Goal: Task Accomplishment & Management: Manage account settings

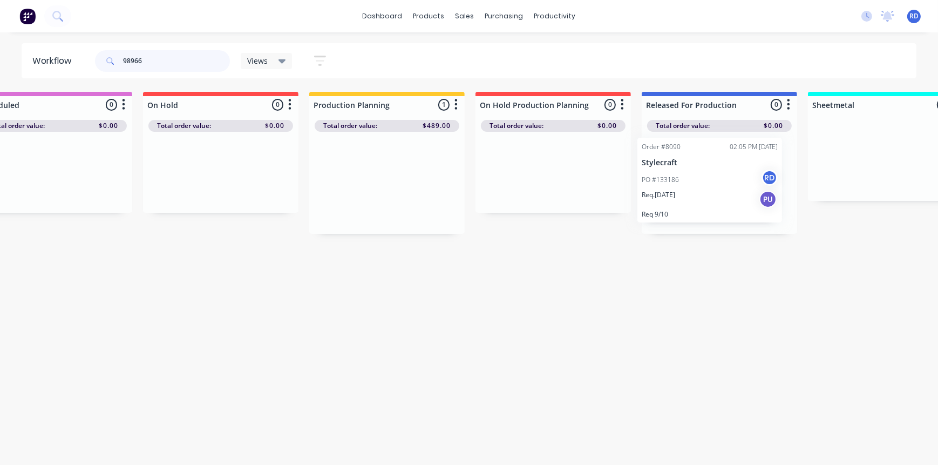
drag, startPoint x: 555, startPoint y: 193, endPoint x: 670, endPoint y: 188, distance: 115.5
click at [670, 188] on div "Submitted 0 Sort By Created date Required date Order number Customer name Most …" at bounding box center [835, 163] width 2112 height 142
click at [672, 296] on div "Workflow 98966 Views Save new view None (Default) edit Delivery edit Production…" at bounding box center [256, 243] width 938 height 400
click at [684, 199] on p "Req. [DATE]" at bounding box center [667, 198] width 33 height 10
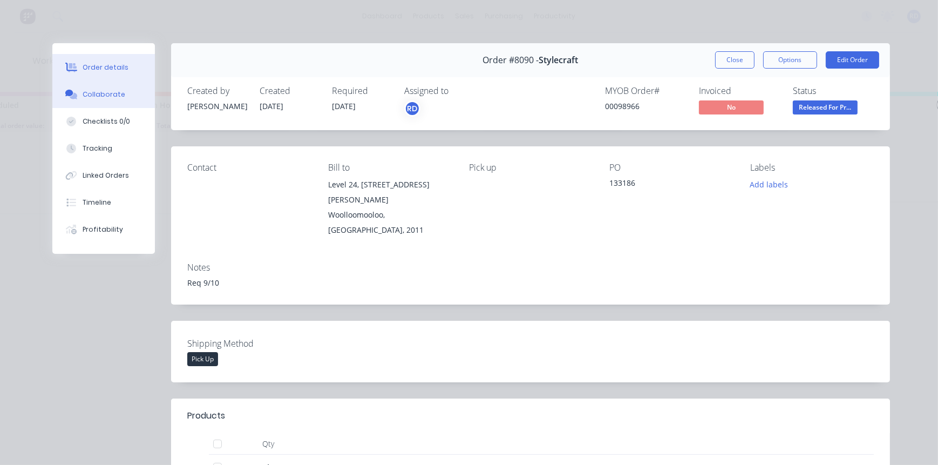
click at [108, 98] on div "Collaborate" at bounding box center [104, 95] width 43 height 10
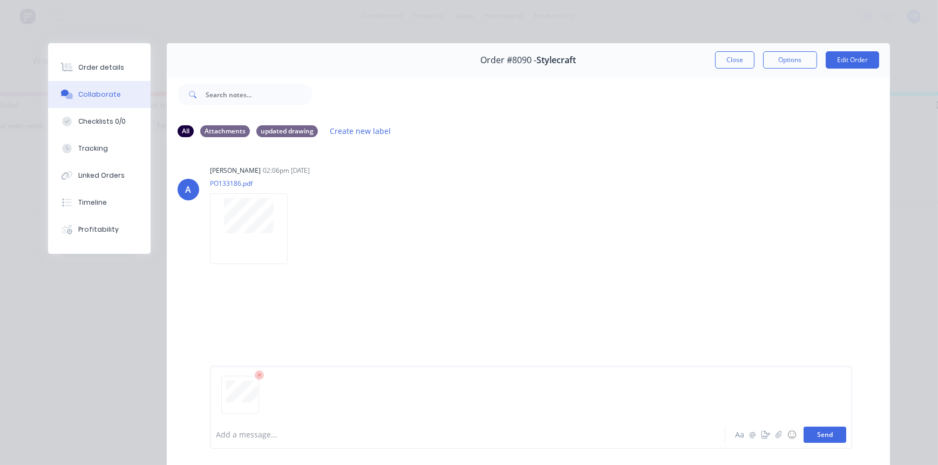
click at [829, 438] on button "Send" at bounding box center [824, 434] width 43 height 16
click at [583, 275] on div "A [PERSON_NAME] 02:06pm [DATE] PO133186.pdf Labels Download RD You 10:50am [DAT…" at bounding box center [528, 282] width 723 height 273
click at [735, 59] on button "Close" at bounding box center [734, 59] width 39 height 17
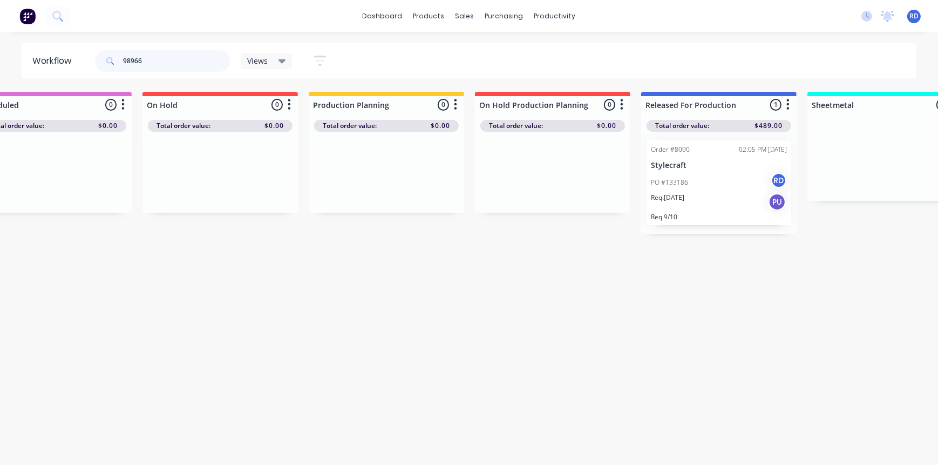
drag, startPoint x: 149, startPoint y: 62, endPoint x: 134, endPoint y: 62, distance: 15.1
click at [134, 62] on input "98966" at bounding box center [176, 61] width 107 height 22
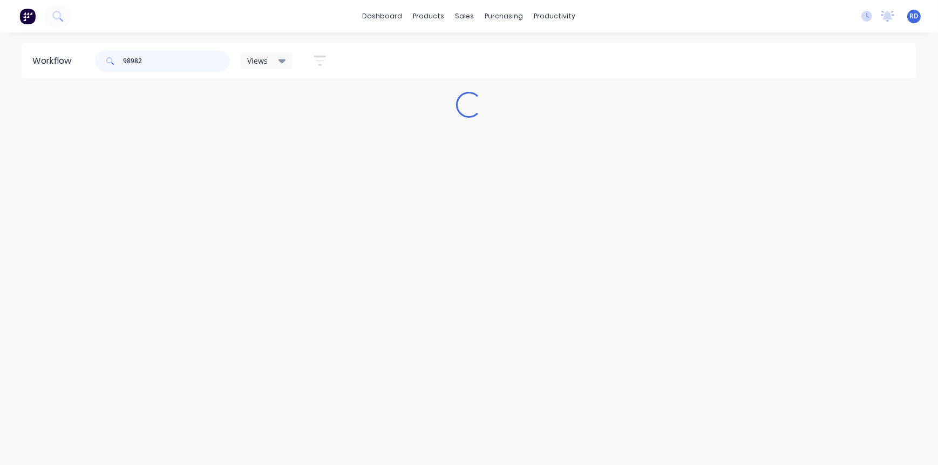
scroll to position [0, 0]
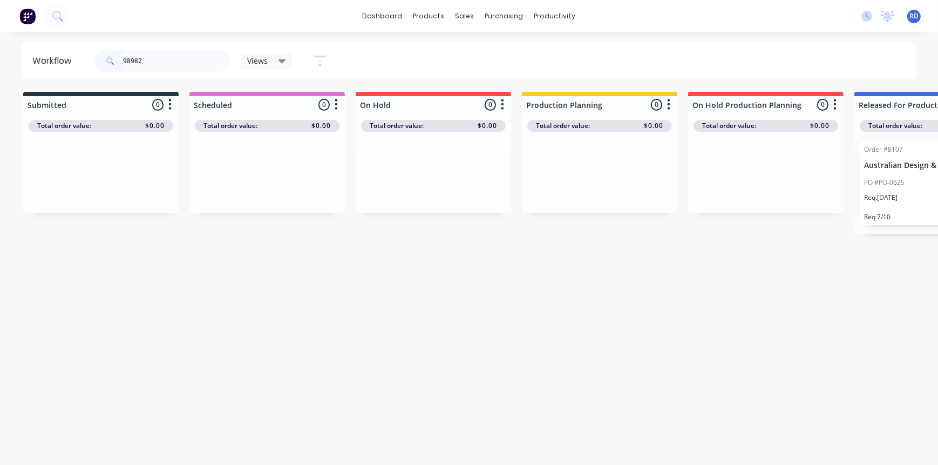
click at [886, 183] on p "PO #PO-0625" at bounding box center [884, 182] width 40 height 10
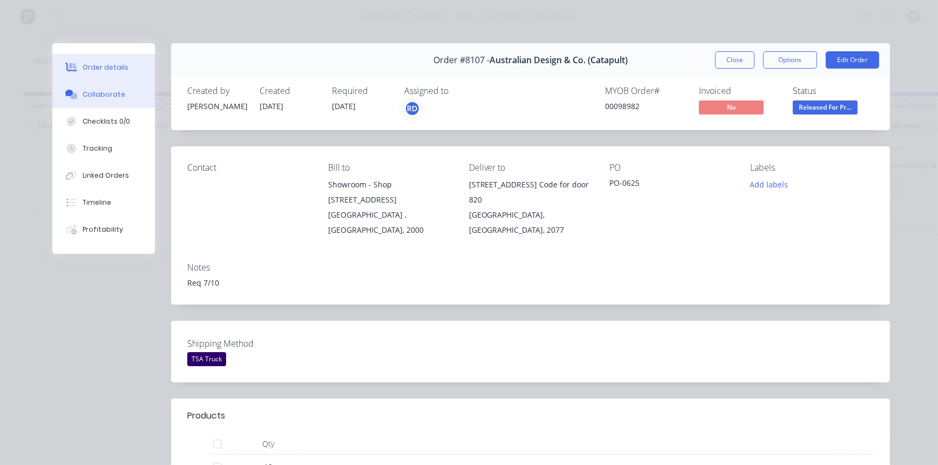
click at [99, 99] on div "Collaborate" at bounding box center [104, 95] width 43 height 10
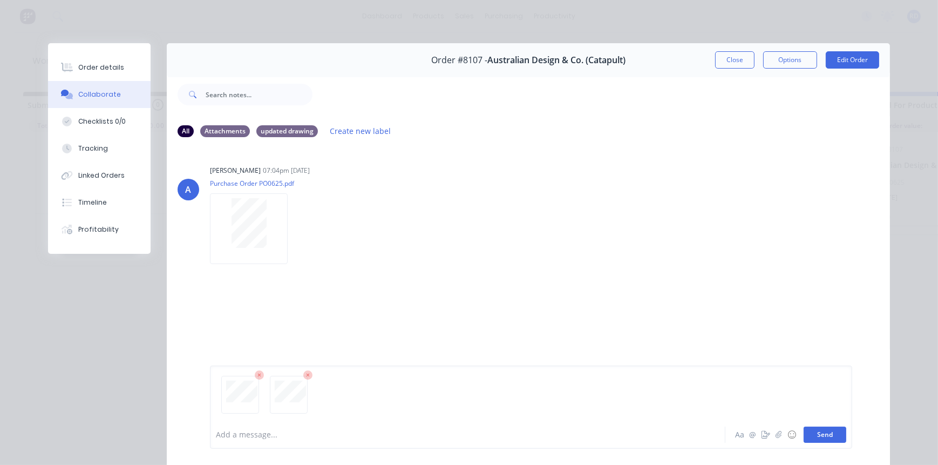
click at [822, 438] on button "Send" at bounding box center [824, 434] width 43 height 16
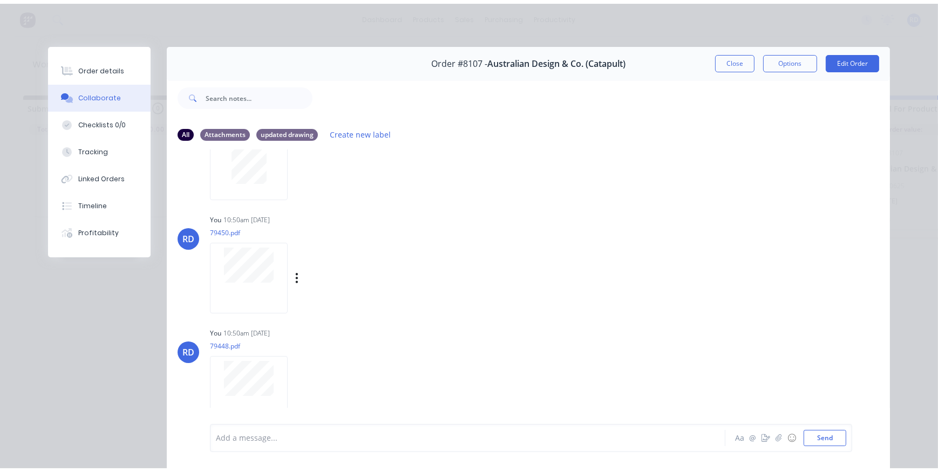
scroll to position [69, 0]
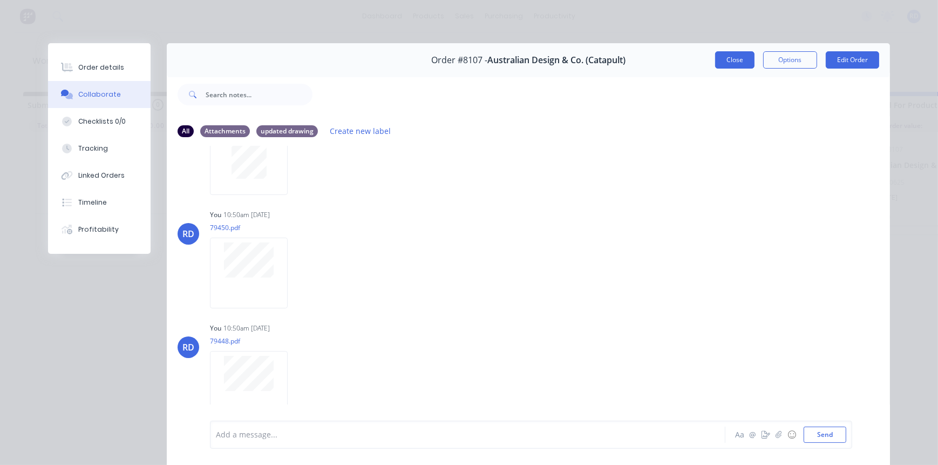
click at [731, 59] on button "Close" at bounding box center [734, 59] width 39 height 17
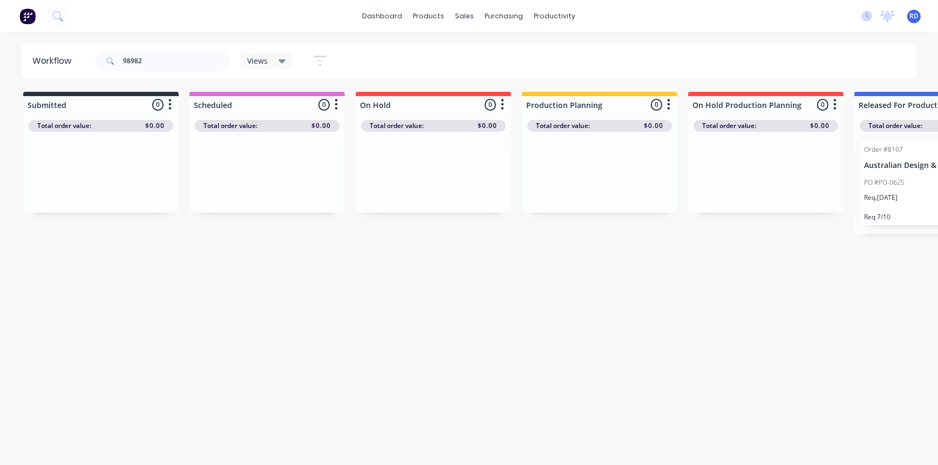
click at [728, 315] on div "Workflow 98982 Views Save new view None (Default) edit Delivery edit Production…" at bounding box center [469, 243] width 938 height 400
click at [439, 406] on div "Workflow 98982 Views Save new view None (Default) edit Delivery edit Production…" at bounding box center [469, 243] width 938 height 400
drag, startPoint x: 160, startPoint y: 65, endPoint x: 76, endPoint y: 65, distance: 83.6
click at [76, 65] on header "Workflow 98982 Views Save new view None (Default) edit Delivery edit Production…" at bounding box center [469, 60] width 895 height 35
type input "9911"
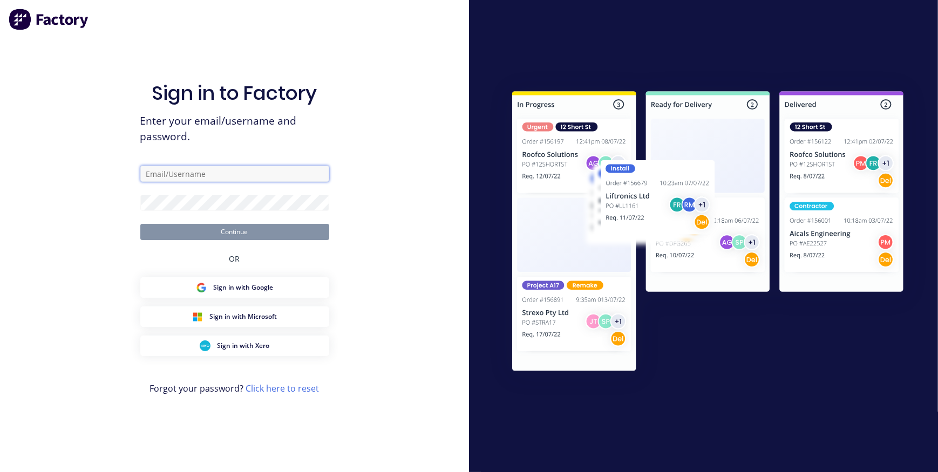
type input "[PERSON_NAME][EMAIL_ADDRESS][DOMAIN_NAME]"
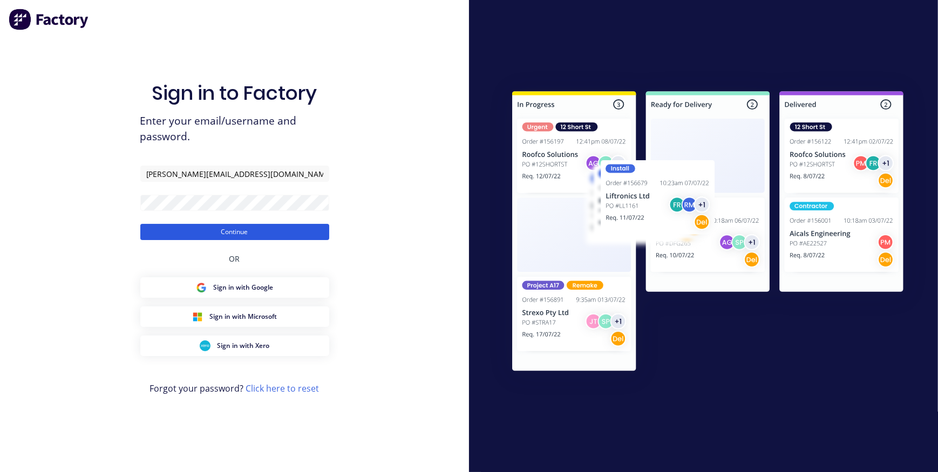
click at [244, 234] on button "Continue" at bounding box center [234, 232] width 189 height 16
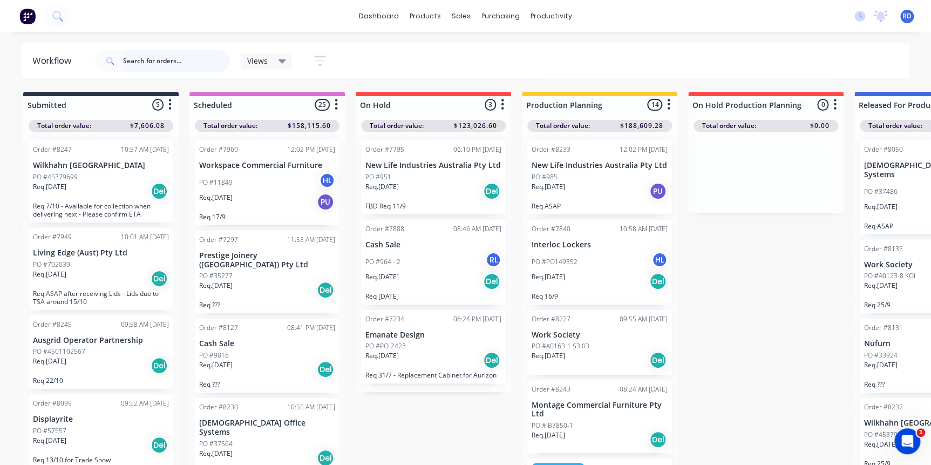
click at [142, 62] on input "text" at bounding box center [176, 61] width 107 height 22
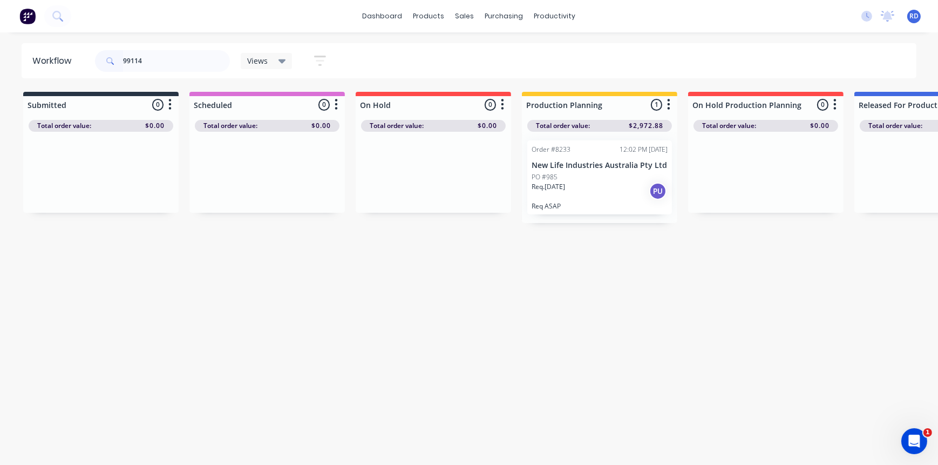
click at [544, 161] on p "New Life Industries Australia Pty Ltd" at bounding box center [599, 165] width 136 height 9
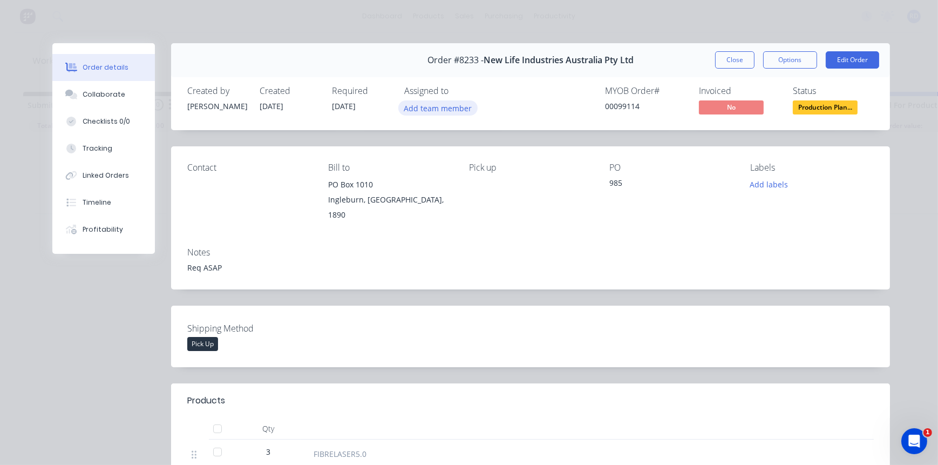
click at [444, 105] on button "Add team member" at bounding box center [437, 107] width 79 height 15
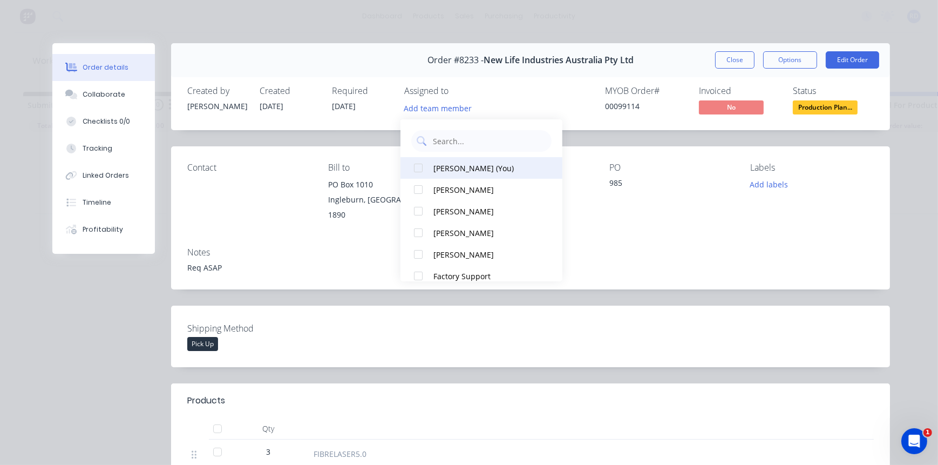
click at [452, 171] on div "[PERSON_NAME] (You)" at bounding box center [487, 167] width 108 height 11
click at [375, 227] on div "Contact [PERSON_NAME] to [STREET_ADDRESS], 1890 Pick up PO 985 Labels Add labels" at bounding box center [530, 192] width 719 height 92
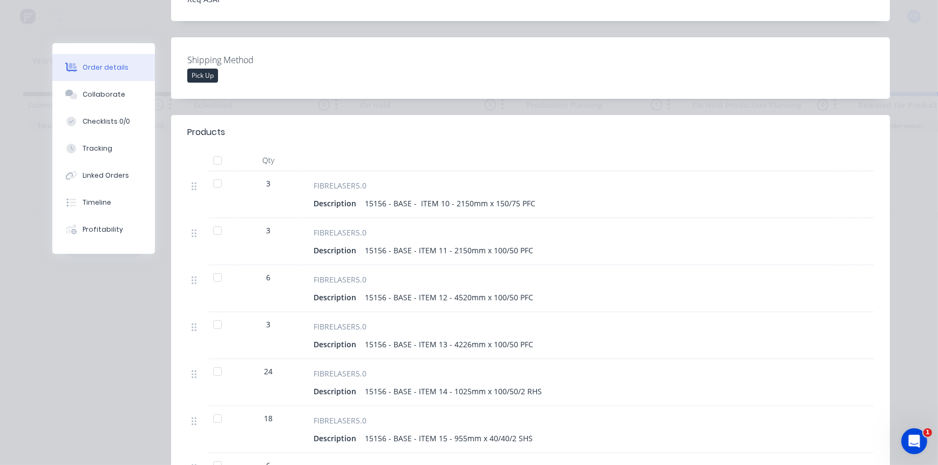
scroll to position [343, 0]
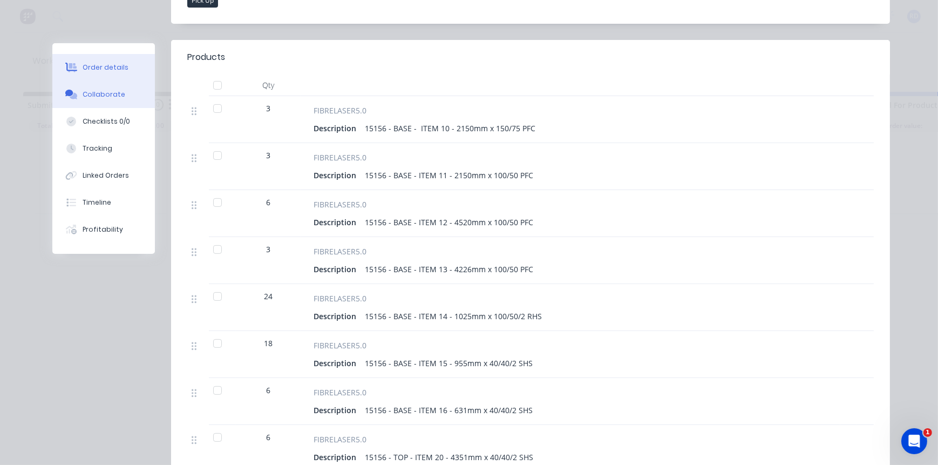
click at [103, 86] on button "Collaborate" at bounding box center [103, 94] width 103 height 27
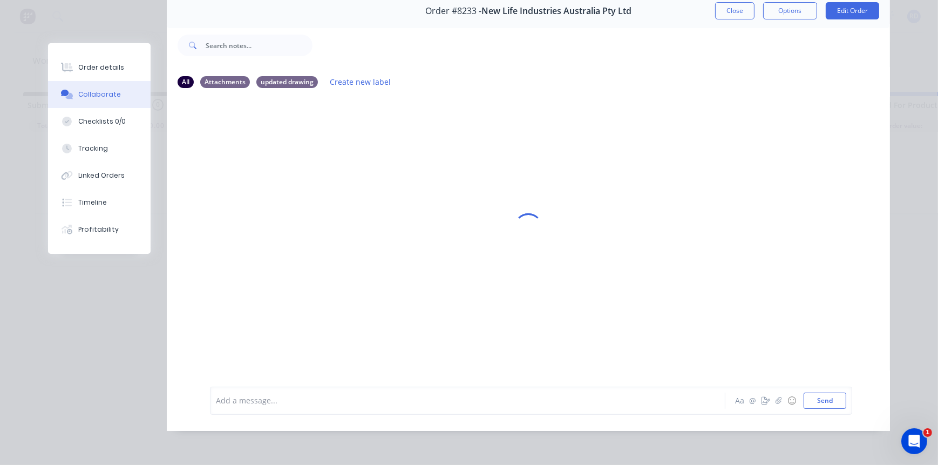
scroll to position [0, 0]
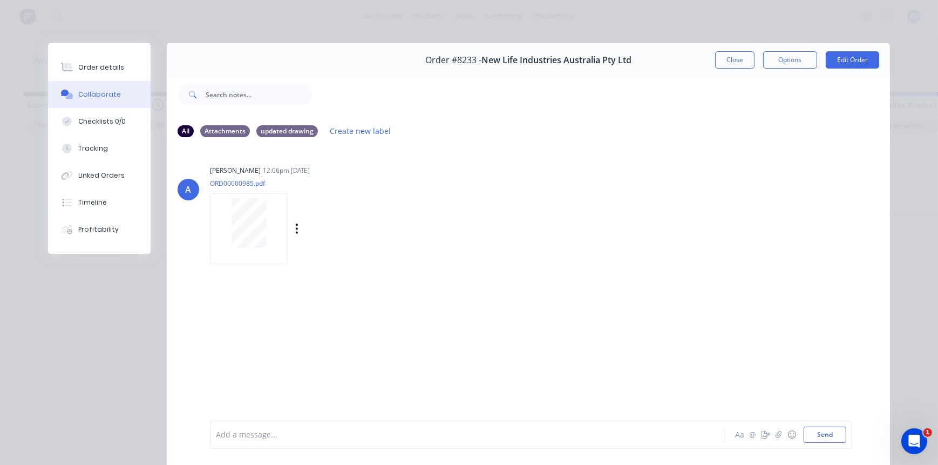
click at [264, 226] on div at bounding box center [249, 223] width 68 height 50
click at [731, 61] on button "Close" at bounding box center [734, 59] width 39 height 17
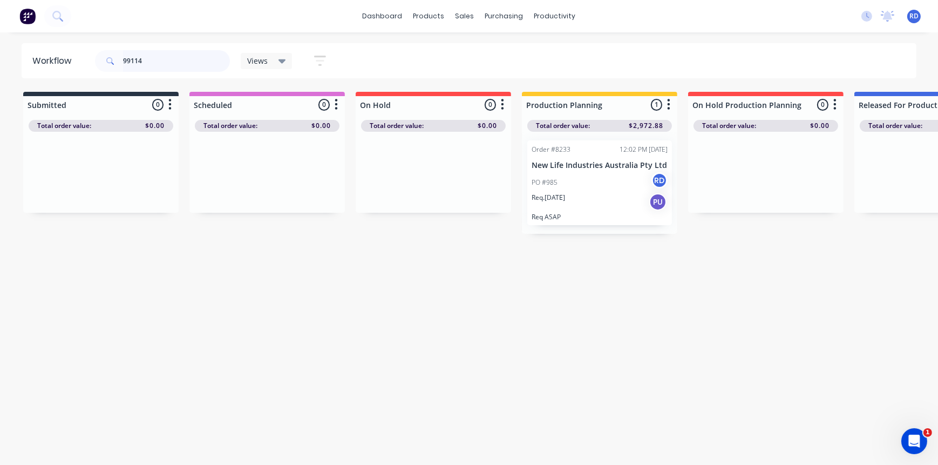
drag, startPoint x: 124, startPoint y: 60, endPoint x: 165, endPoint y: 65, distance: 40.7
click at [170, 65] on input "99114" at bounding box center [176, 61] width 107 height 22
drag, startPoint x: 263, startPoint y: 180, endPoint x: 585, endPoint y: 188, distance: 322.2
click at [565, 189] on p "Req. [DATE]" at bounding box center [547, 187] width 33 height 10
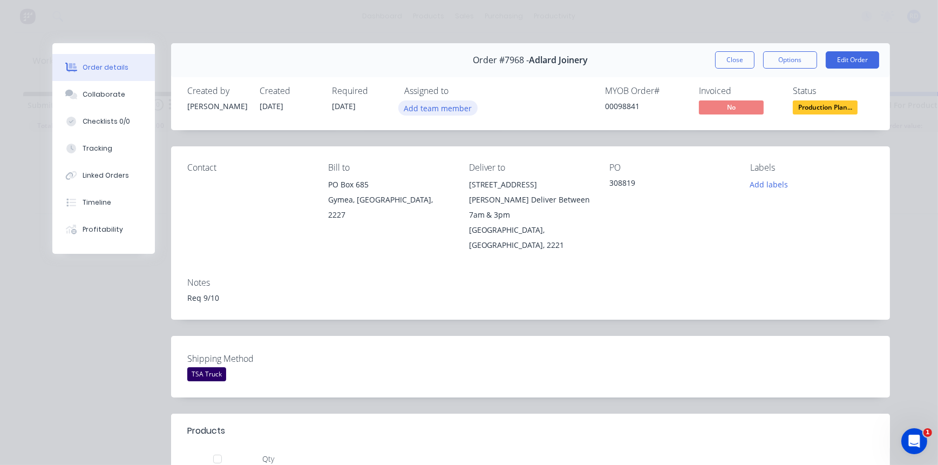
click at [432, 113] on button "Add team member" at bounding box center [437, 107] width 79 height 15
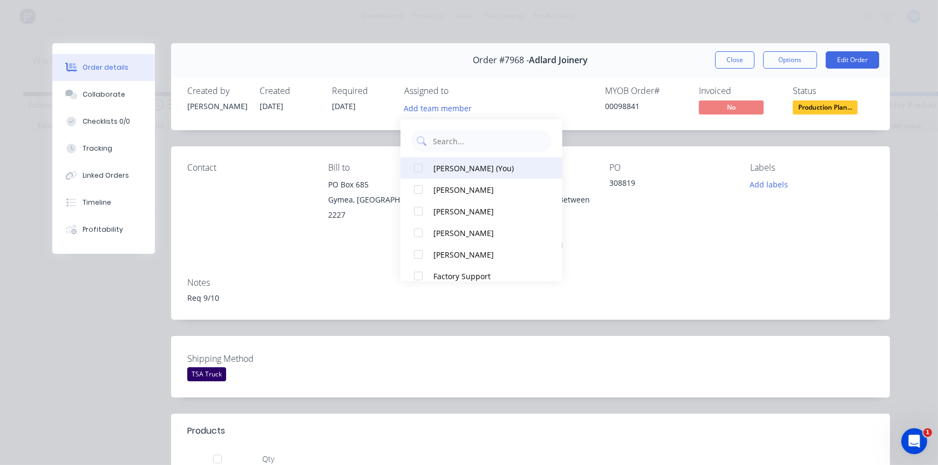
click at [444, 169] on div "[PERSON_NAME] (You)" at bounding box center [487, 167] width 108 height 11
click at [333, 292] on div "Req 9/10" at bounding box center [530, 297] width 686 height 11
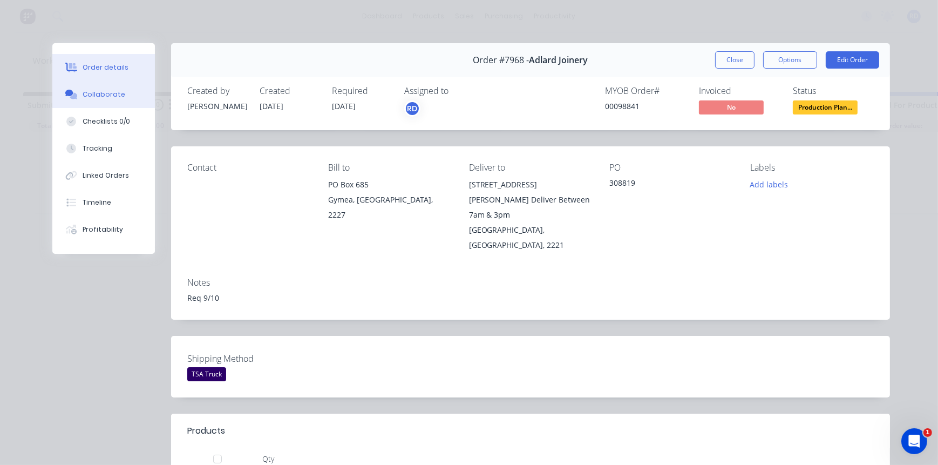
click at [98, 95] on div "Collaborate" at bounding box center [104, 95] width 43 height 10
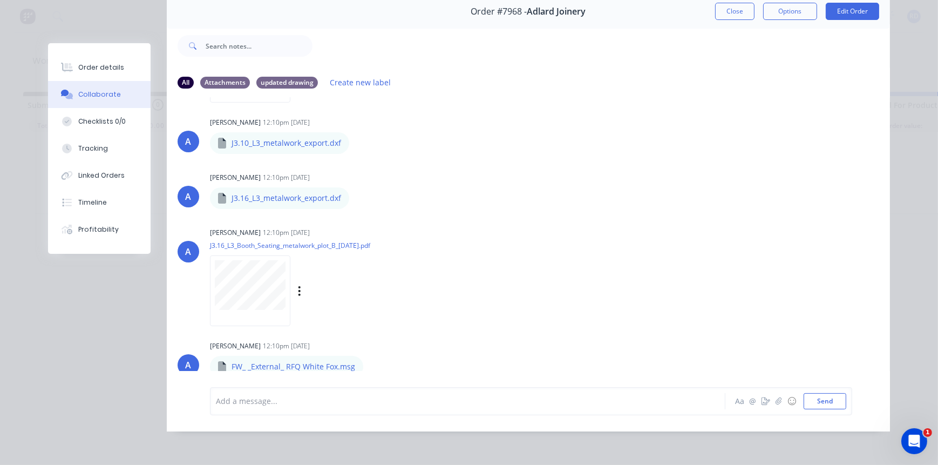
scroll to position [56, 0]
click at [370, 361] on button "button" at bounding box center [372, 366] width 4 height 16
click at [545, 305] on div "A [PERSON_NAME] 12:10pm [DATE] J3.16_L3_Booth_Seating_metalwork_plot_B_[DATE].p…" at bounding box center [528, 272] width 723 height 97
click at [733, 2] on button "Close" at bounding box center [734, 10] width 39 height 17
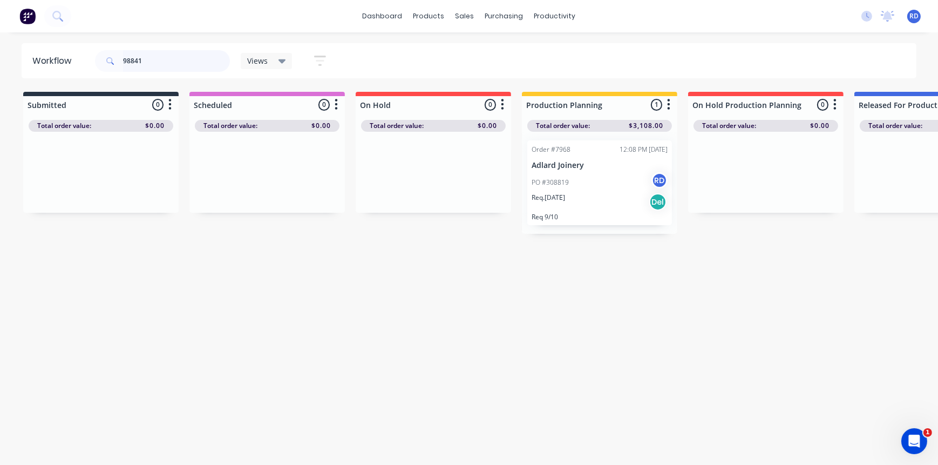
drag, startPoint x: 154, startPoint y: 62, endPoint x: 89, endPoint y: 63, distance: 64.8
click at [91, 62] on header "Workflow 98841 Views Save new view None (Default) edit Delivery edit Production…" at bounding box center [469, 60] width 895 height 35
drag, startPoint x: 227, startPoint y: 175, endPoint x: 542, endPoint y: 166, distance: 315.2
click at [542, 182] on p "Req. [DATE]" at bounding box center [547, 187] width 33 height 10
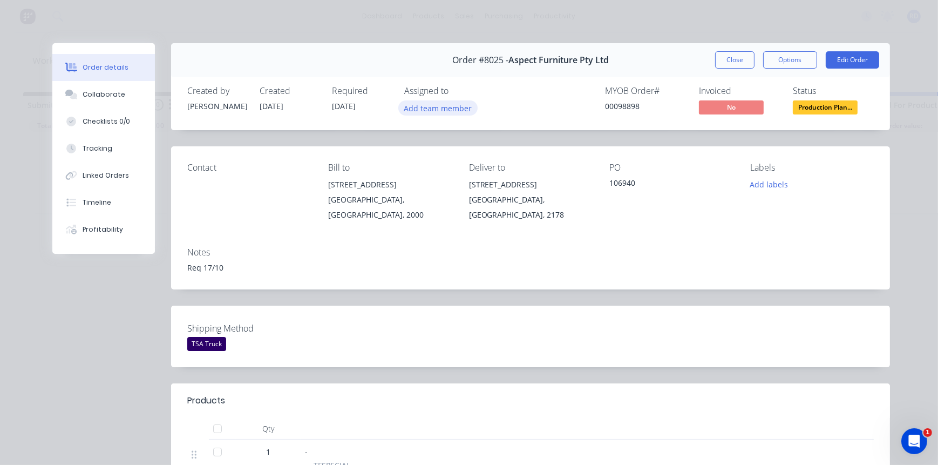
click at [437, 108] on button "Add team member" at bounding box center [437, 107] width 79 height 15
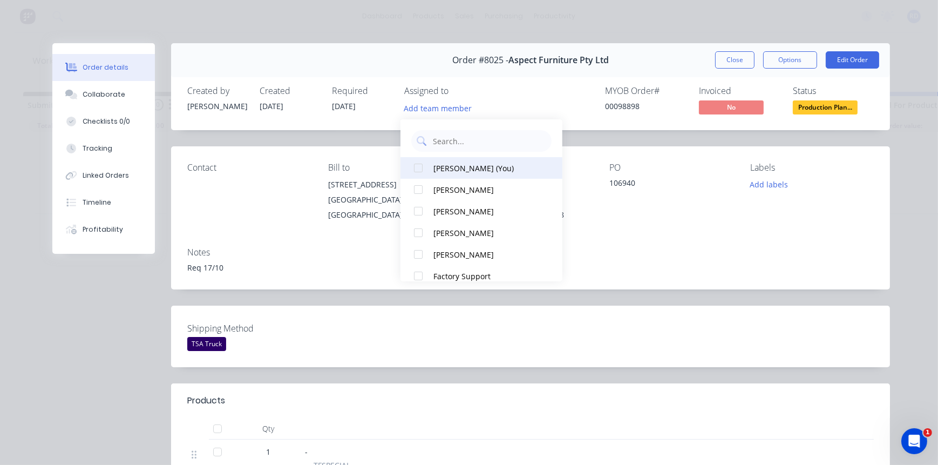
click at [442, 167] on div "[PERSON_NAME] (You)" at bounding box center [487, 167] width 108 height 11
click at [586, 210] on div "[GEOGRAPHIC_DATA], [GEOGRAPHIC_DATA], 2178" at bounding box center [531, 207] width 124 height 30
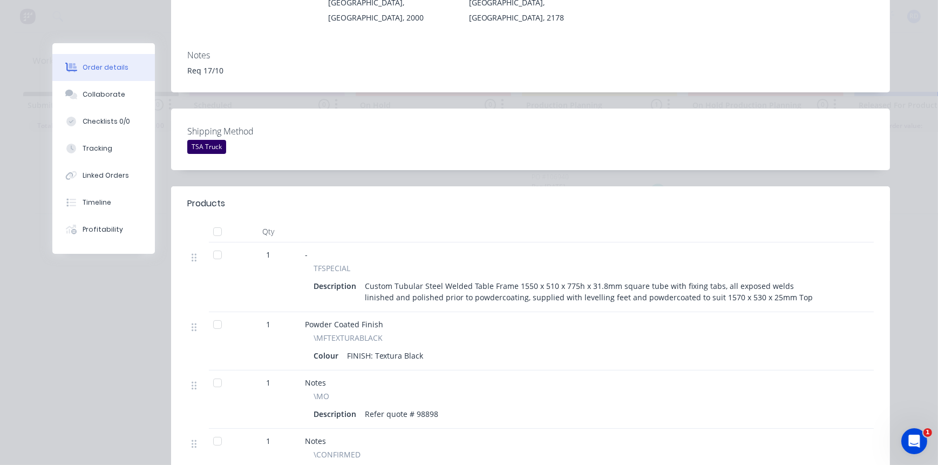
scroll to position [245, 0]
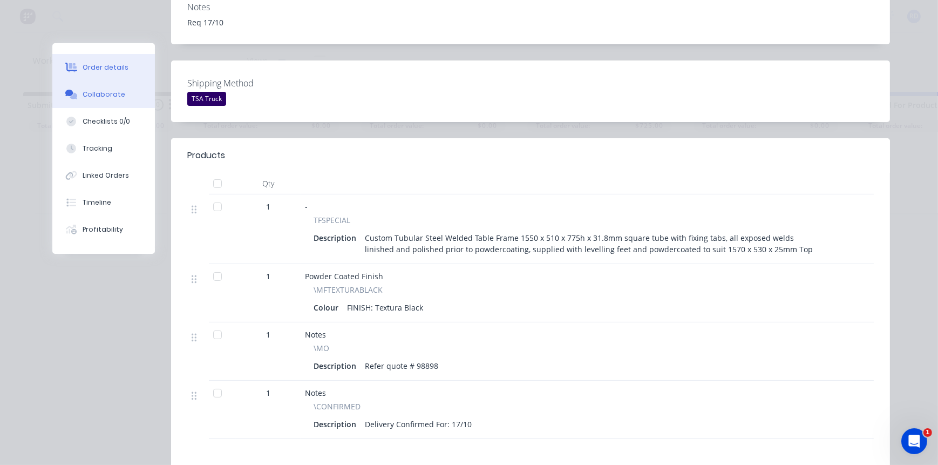
click at [107, 96] on div "Collaborate" at bounding box center [104, 95] width 43 height 10
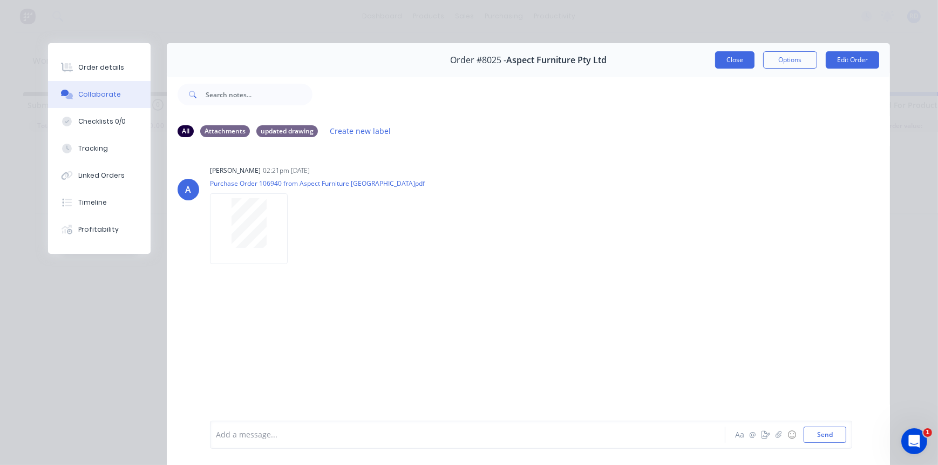
click at [736, 65] on button "Close" at bounding box center [734, 59] width 39 height 17
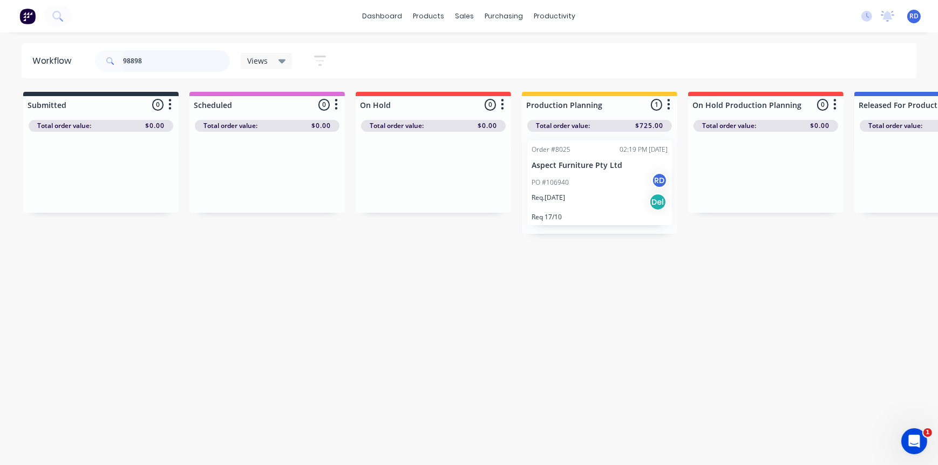
drag, startPoint x: 146, startPoint y: 54, endPoint x: 114, endPoint y: 60, distance: 31.8
click at [118, 61] on div "98898" at bounding box center [162, 61] width 135 height 22
drag, startPoint x: 270, startPoint y: 170, endPoint x: 607, endPoint y: 156, distance: 338.0
click at [599, 176] on div "PO #PO-2037" at bounding box center [599, 177] width 136 height 10
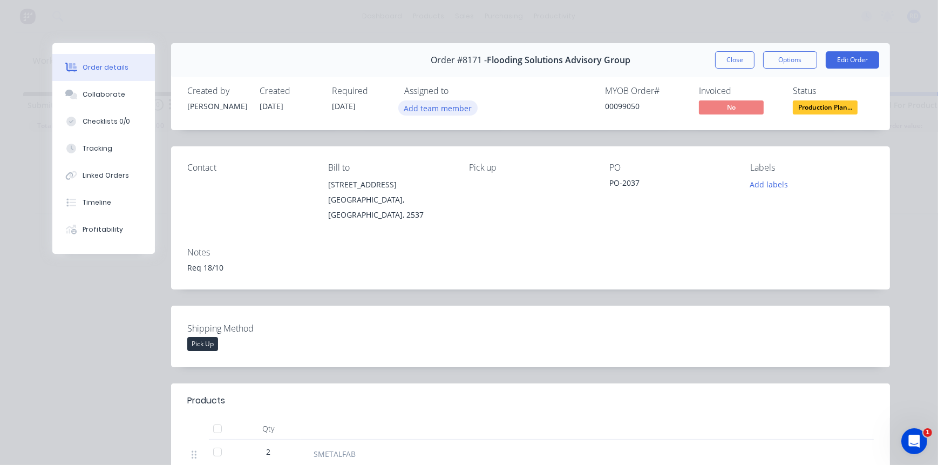
click at [442, 110] on button "Add team member" at bounding box center [437, 107] width 79 height 15
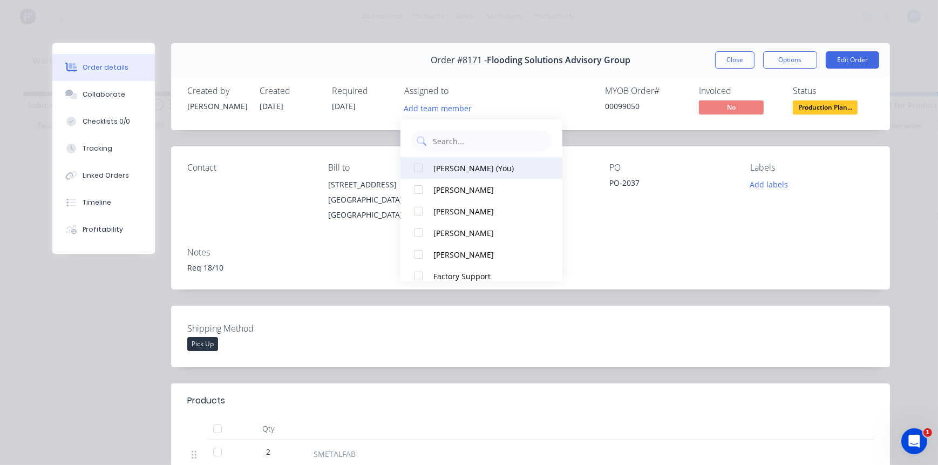
click at [453, 172] on div "[PERSON_NAME] (You)" at bounding box center [487, 167] width 108 height 11
click at [350, 267] on div "Notes Req 18/10" at bounding box center [530, 263] width 719 height 51
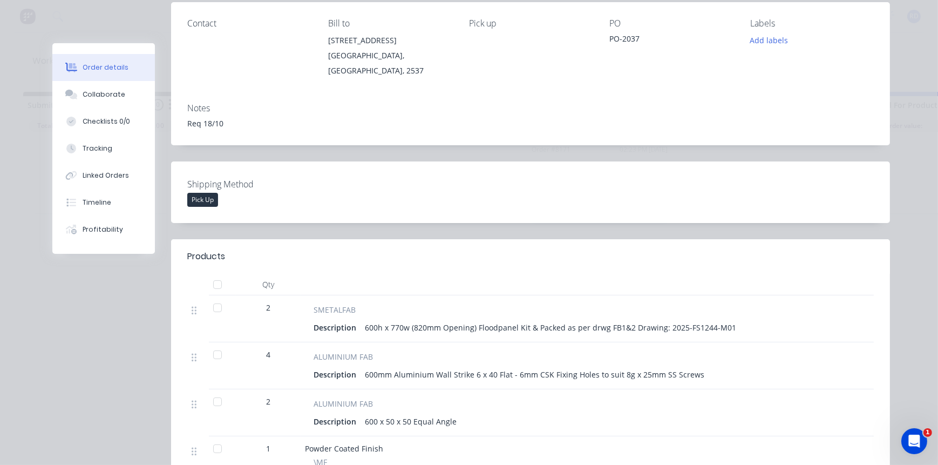
scroll to position [147, 0]
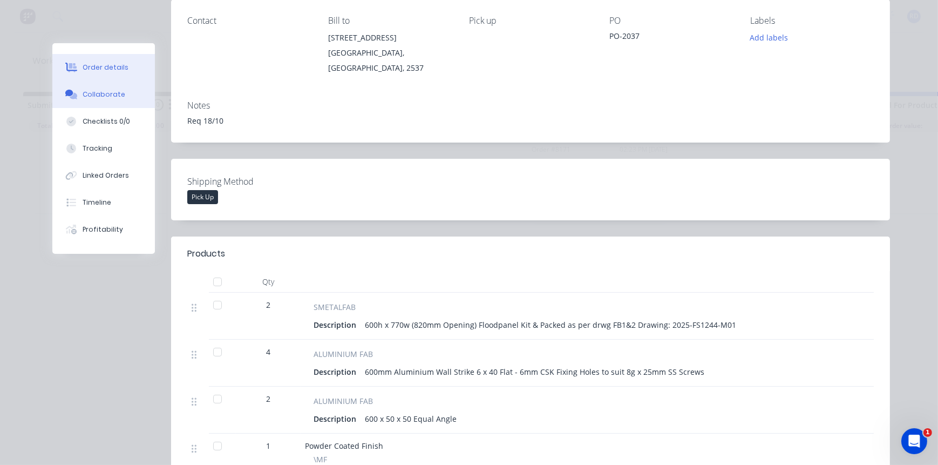
click at [96, 100] on button "Collaborate" at bounding box center [103, 94] width 103 height 27
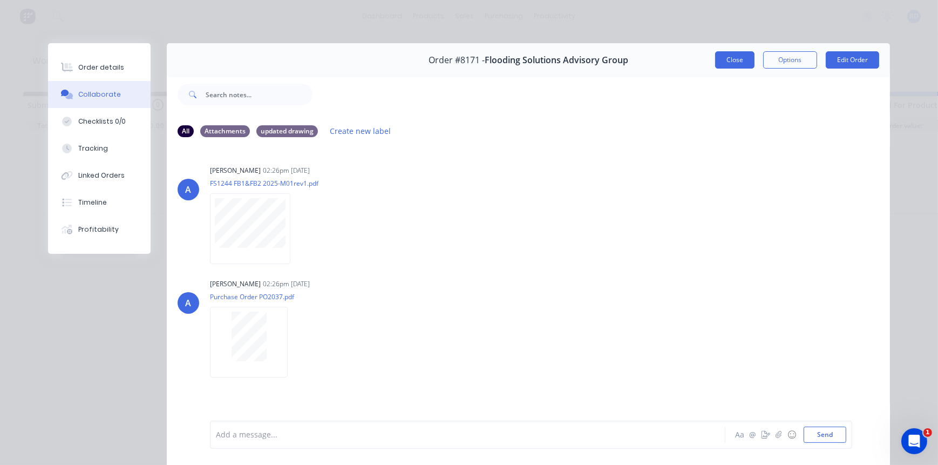
click at [739, 64] on button "Close" at bounding box center [734, 59] width 39 height 17
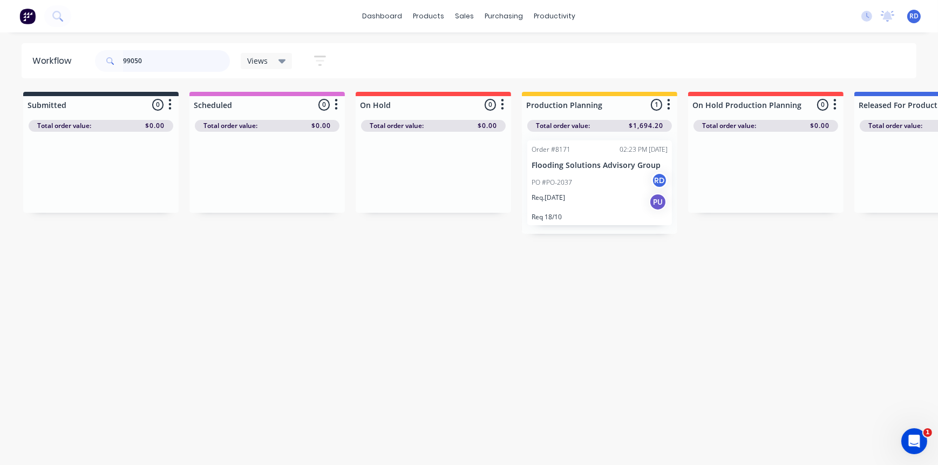
drag, startPoint x: 134, startPoint y: 62, endPoint x: 153, endPoint y: 59, distance: 19.6
click at [151, 62] on input "99050" at bounding box center [176, 61] width 107 height 22
type input "99043"
drag, startPoint x: 278, startPoint y: 171, endPoint x: 598, endPoint y: 167, distance: 319.9
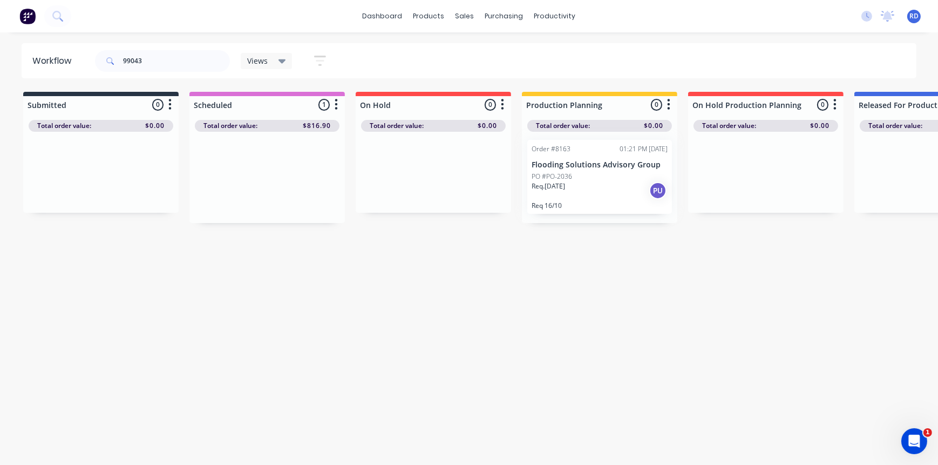
click at [583, 176] on div at bounding box center [599, 177] width 155 height 91
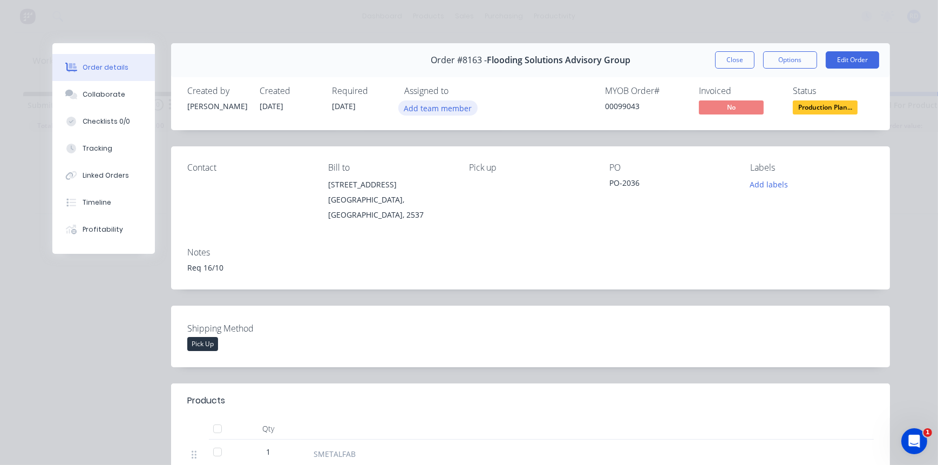
click at [445, 112] on button "Add team member" at bounding box center [437, 107] width 79 height 15
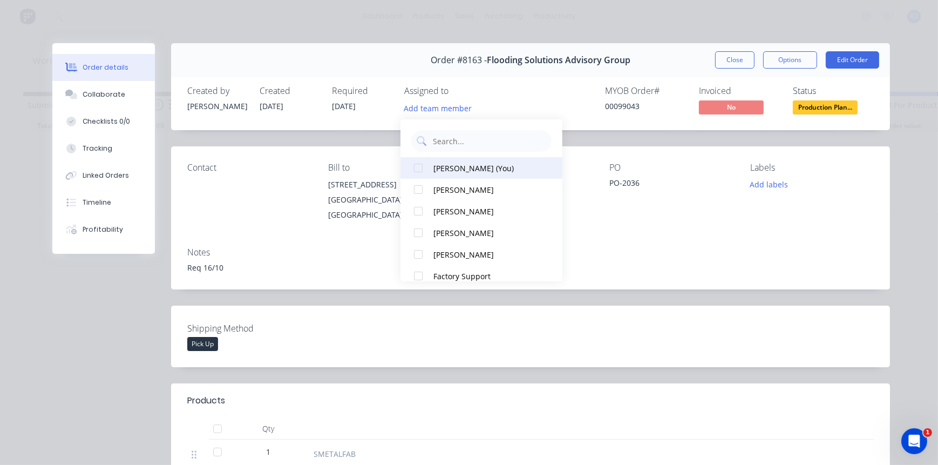
click at [442, 173] on div "[PERSON_NAME] (You)" at bounding box center [487, 167] width 108 height 11
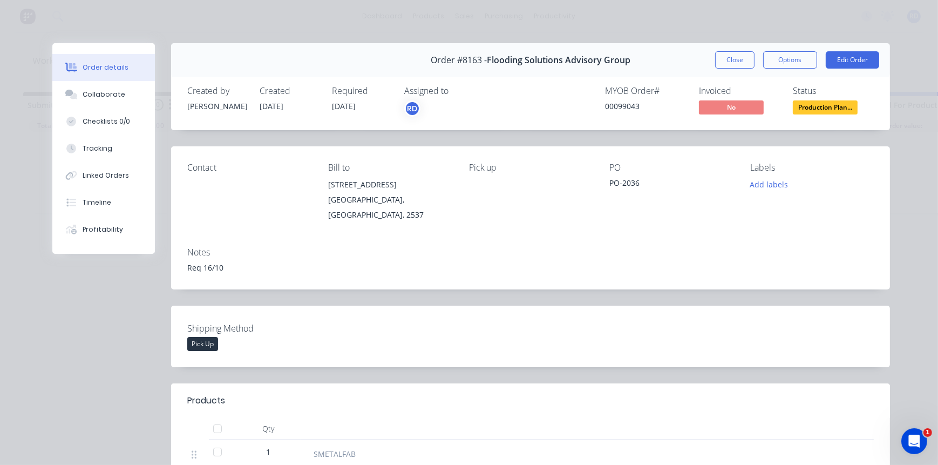
click at [636, 247] on div "Notes" at bounding box center [530, 252] width 686 height 10
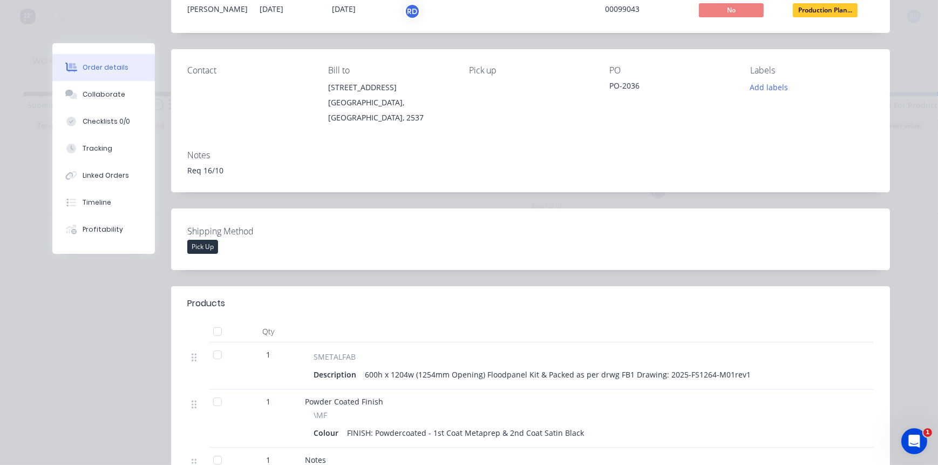
scroll to position [98, 0]
click at [115, 97] on div "Collaborate" at bounding box center [104, 95] width 43 height 10
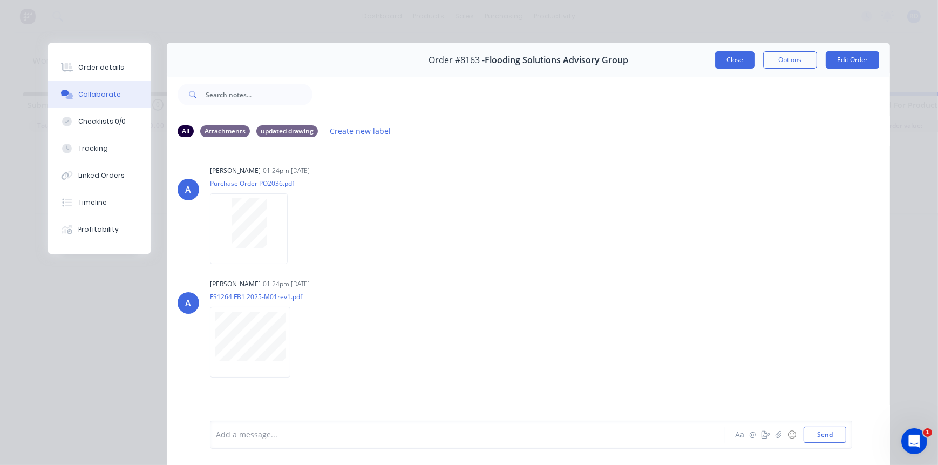
click at [736, 64] on button "Close" at bounding box center [734, 59] width 39 height 17
